Goal: Task Accomplishment & Management: Use online tool/utility

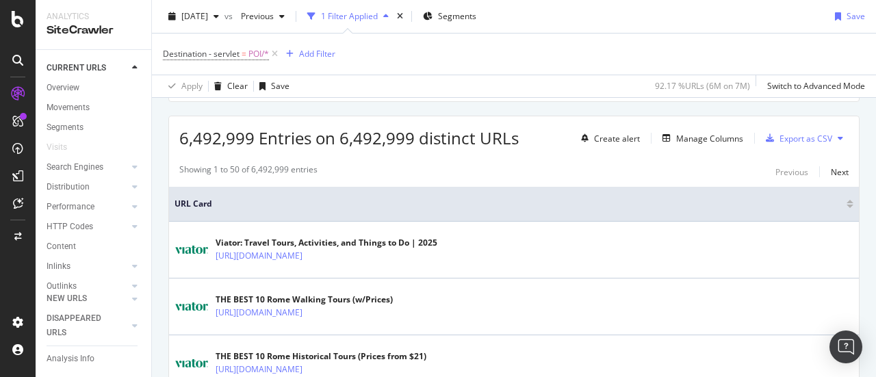
scroll to position [224, 0]
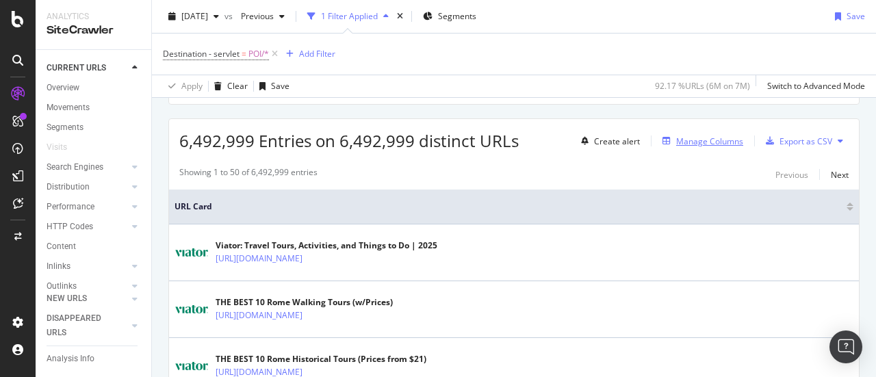
click at [678, 136] on div "Manage Columns" at bounding box center [709, 142] width 67 height 12
click at [714, 145] on div "Manage Columns" at bounding box center [709, 142] width 67 height 12
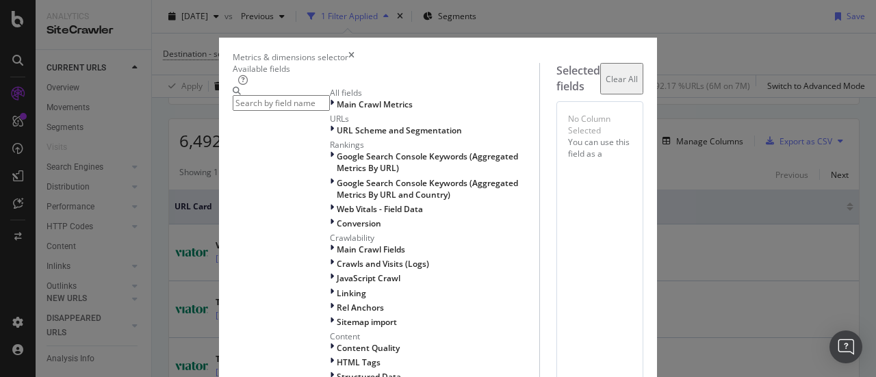
type input "y"
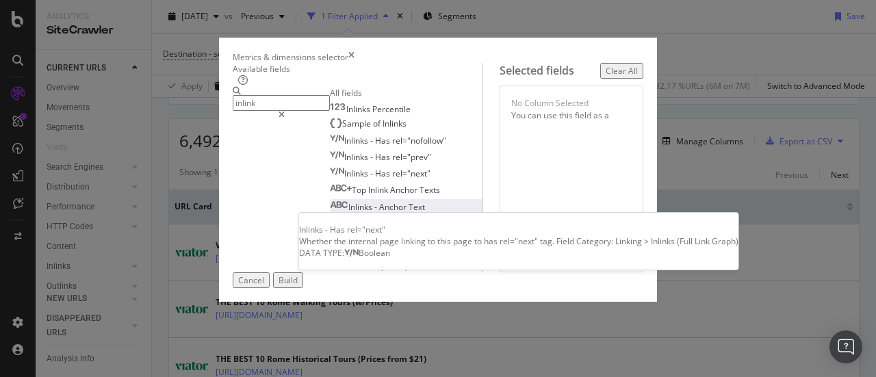
scroll to position [0, 0]
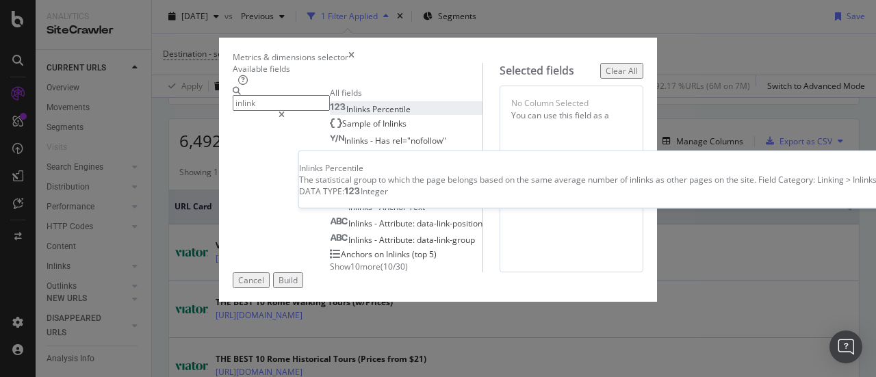
type input "inlink"
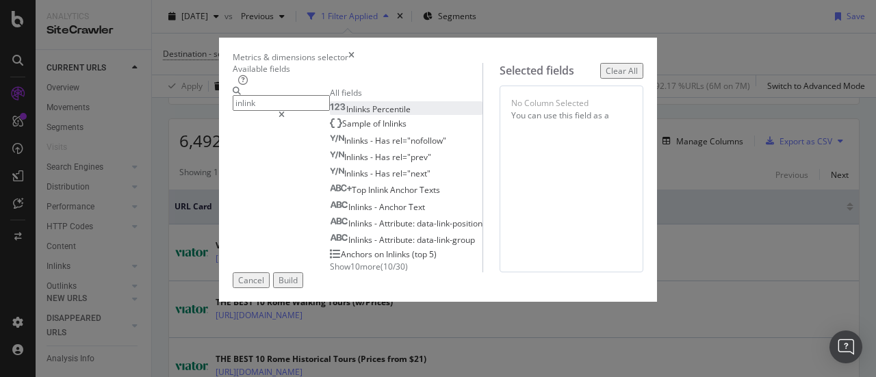
click at [372, 115] on span "Percentile" at bounding box center [391, 109] width 38 height 12
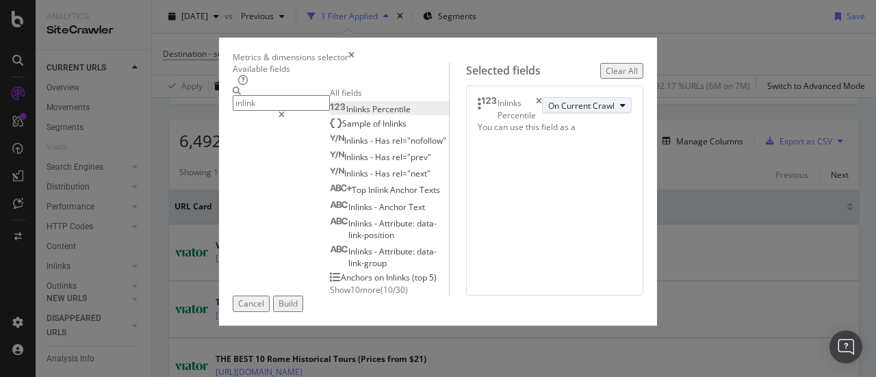
click at [548, 112] on span "On Current Crawl" at bounding box center [581, 106] width 66 height 12
click at [298, 309] on div "Build" at bounding box center [288, 304] width 19 height 12
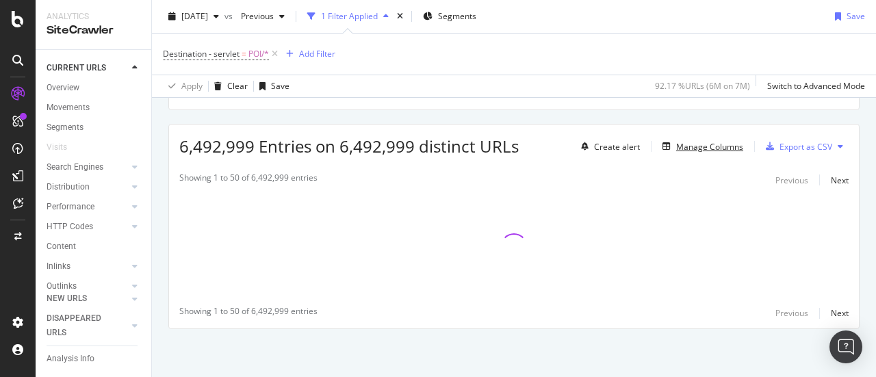
scroll to position [218, 0]
